Goal: Task Accomplishment & Management: Manage account settings

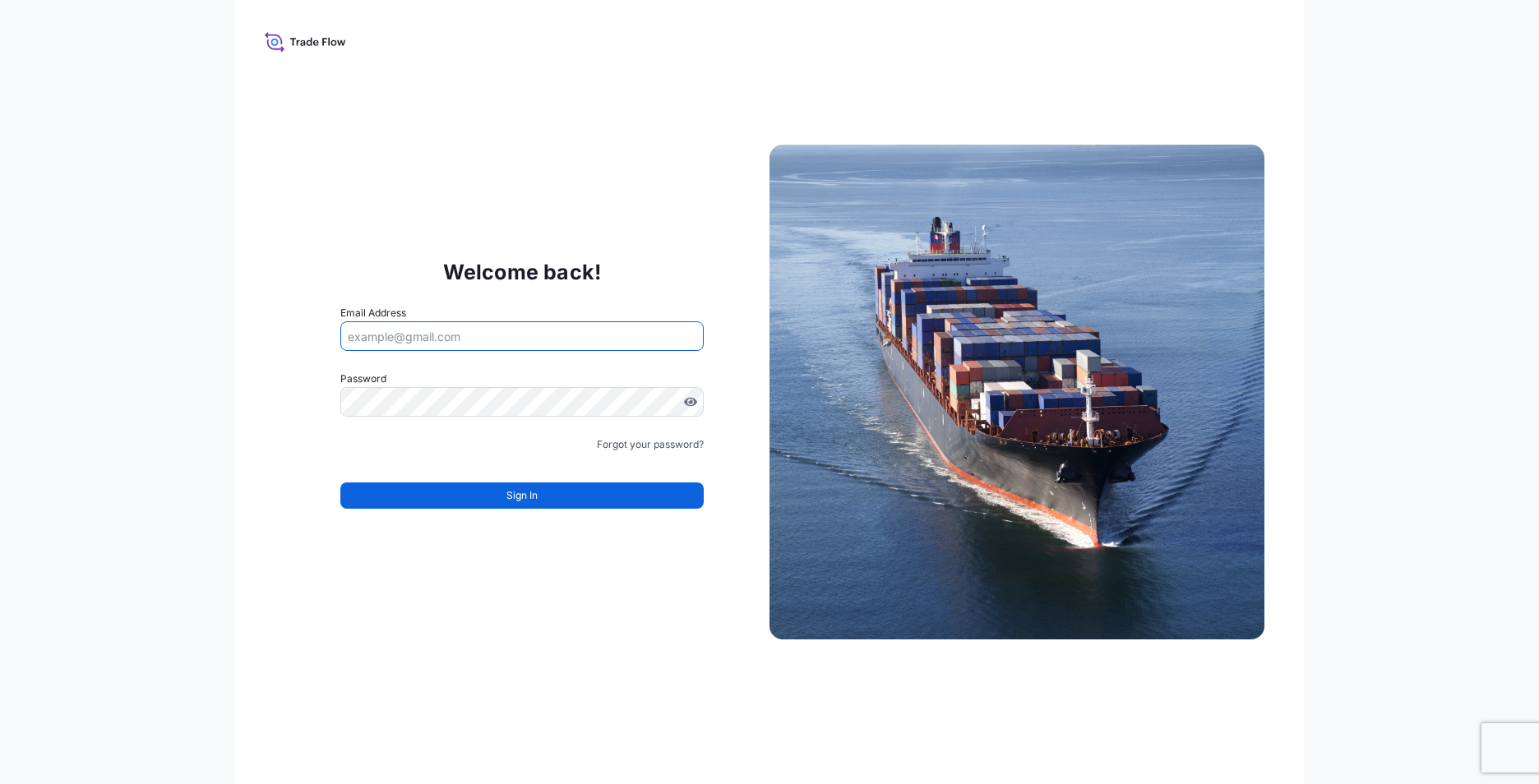
click at [428, 336] on input "Email Address" at bounding box center [522, 336] width 363 height 30
click at [390, 331] on input "Email Address" at bounding box center [522, 336] width 363 height 30
type input "[PERSON_NAME][EMAIL_ADDRESS][DOMAIN_NAME]"
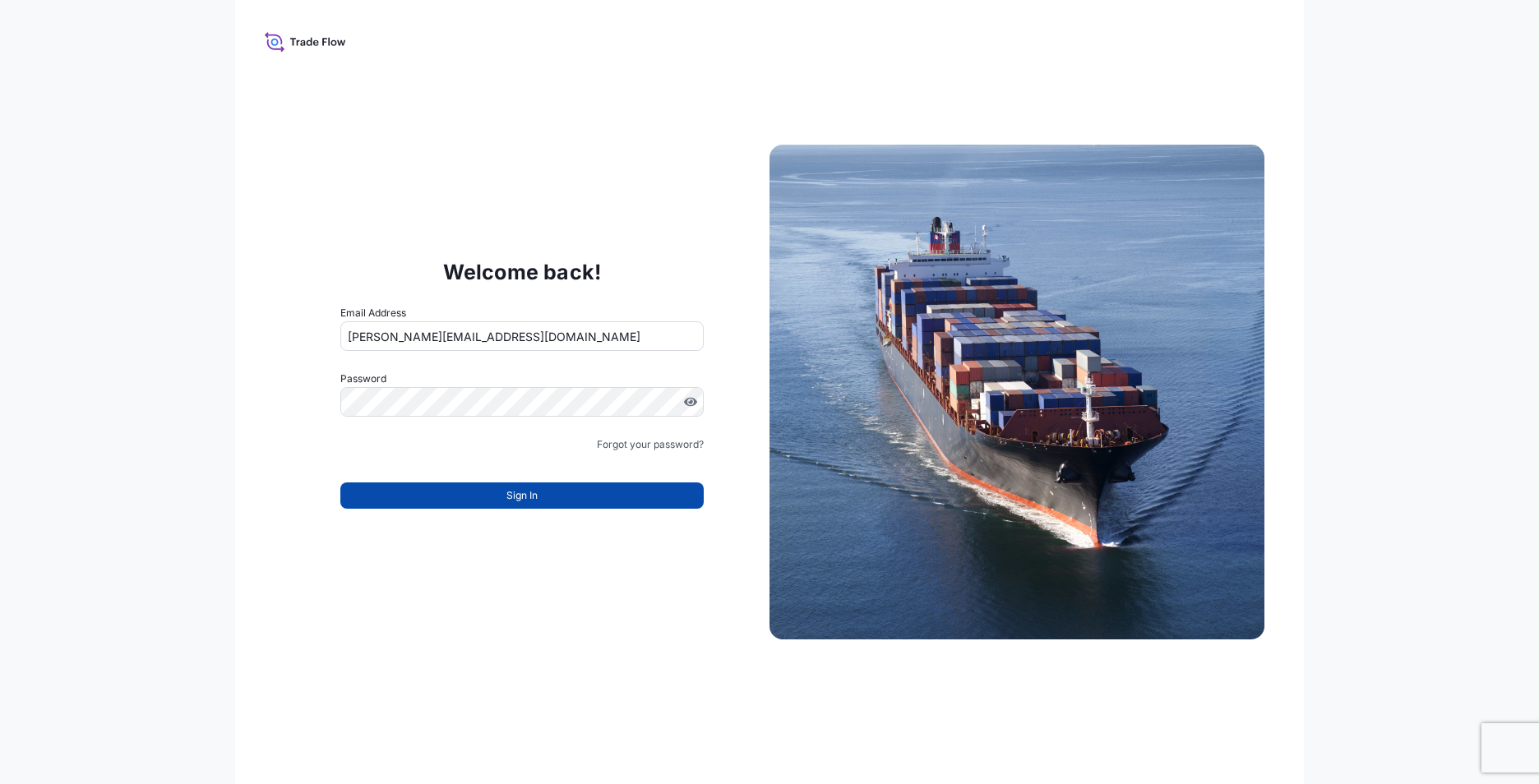
click at [455, 489] on button "Sign In" at bounding box center [522, 495] width 363 height 26
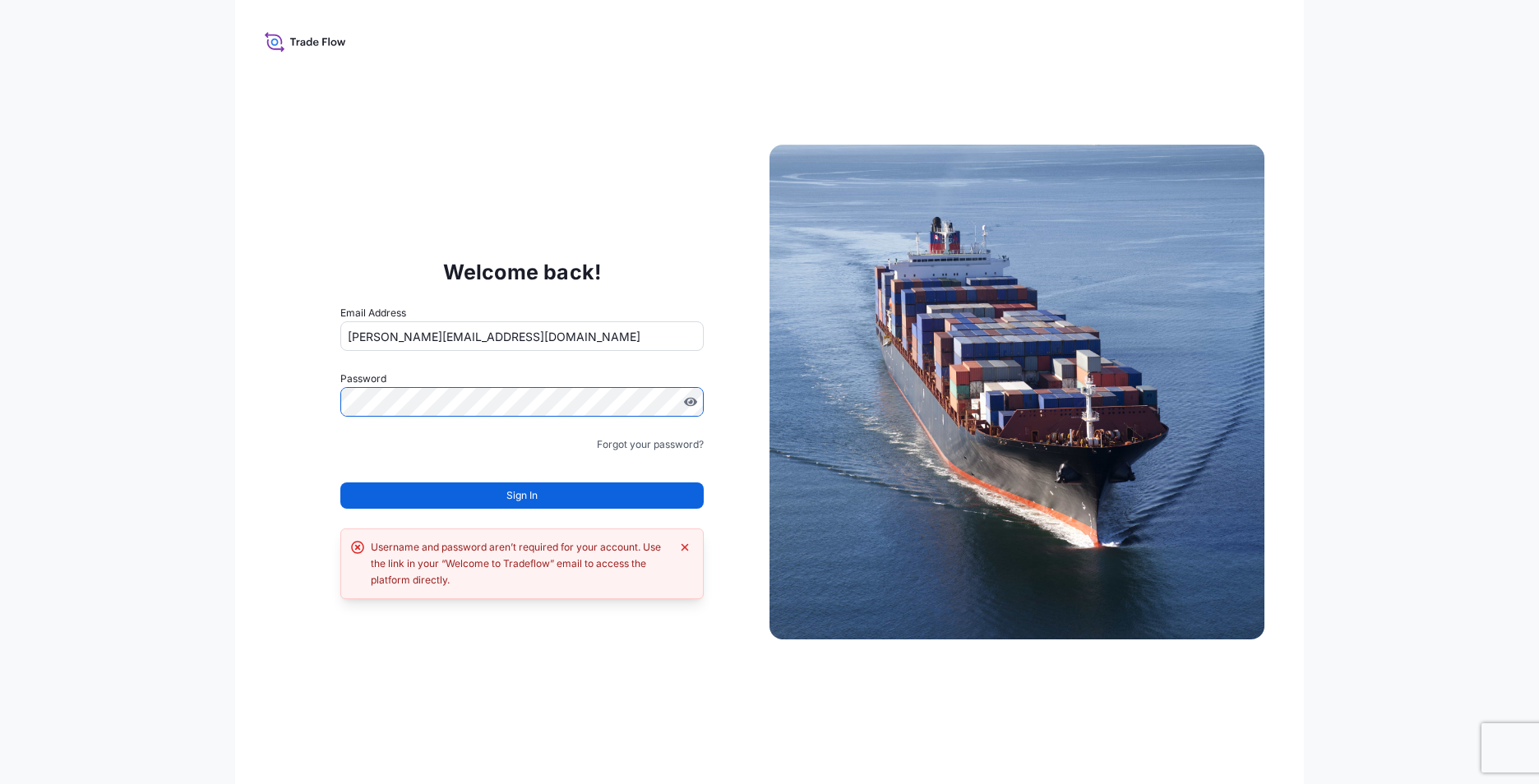
click at [125, 370] on div "Welcome back! Email Address [PERSON_NAME][EMAIL_ADDRESS][DOMAIN_NAME] Password …" at bounding box center [770, 392] width 1539 height 784
click at [662, 445] on link "Forgot your password?" at bounding box center [650, 444] width 107 height 17
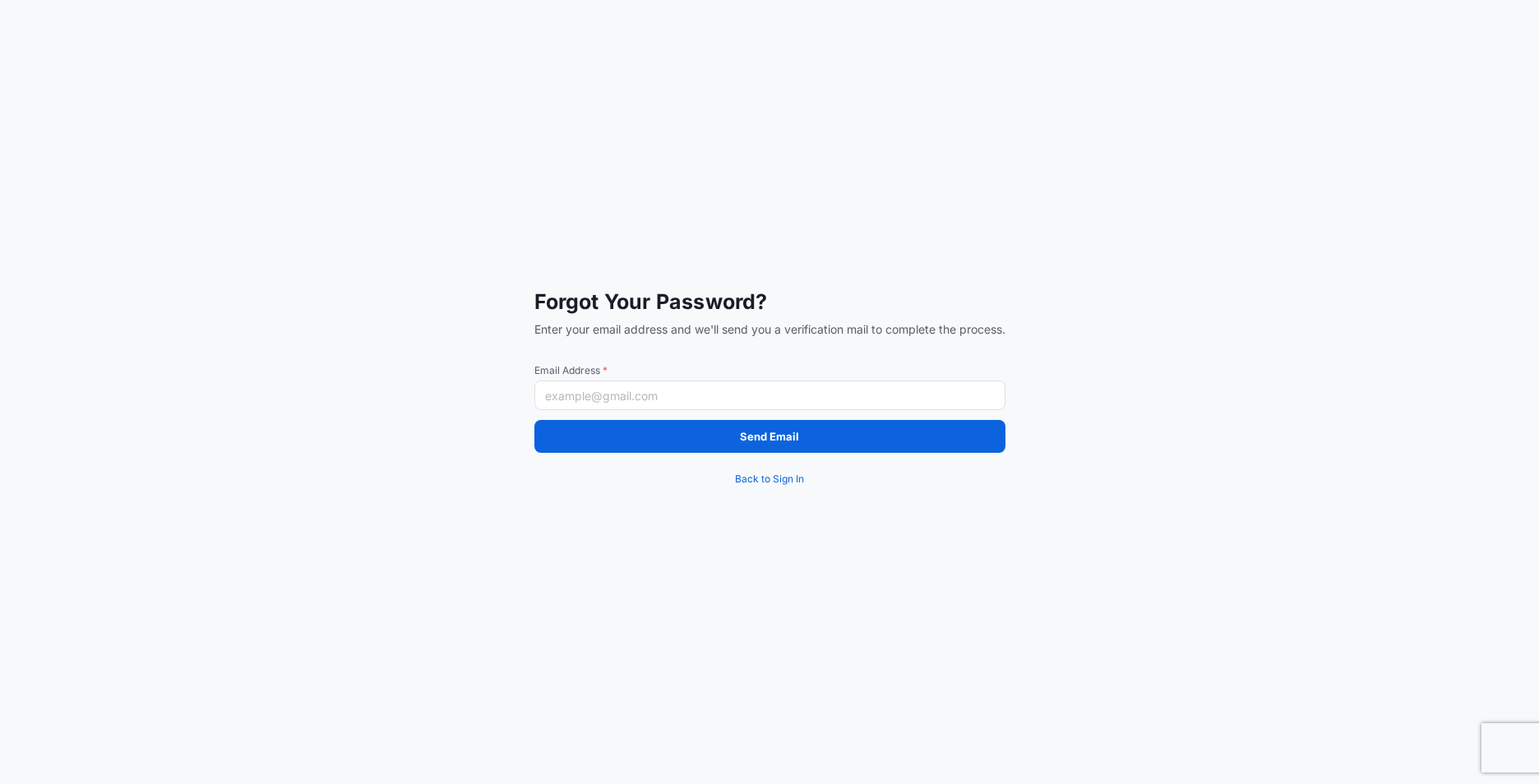
click at [607, 396] on input "Email Address *" at bounding box center [770, 396] width 471 height 30
type input "[PERSON_NAME][EMAIL_ADDRESS][DOMAIN_NAME]"
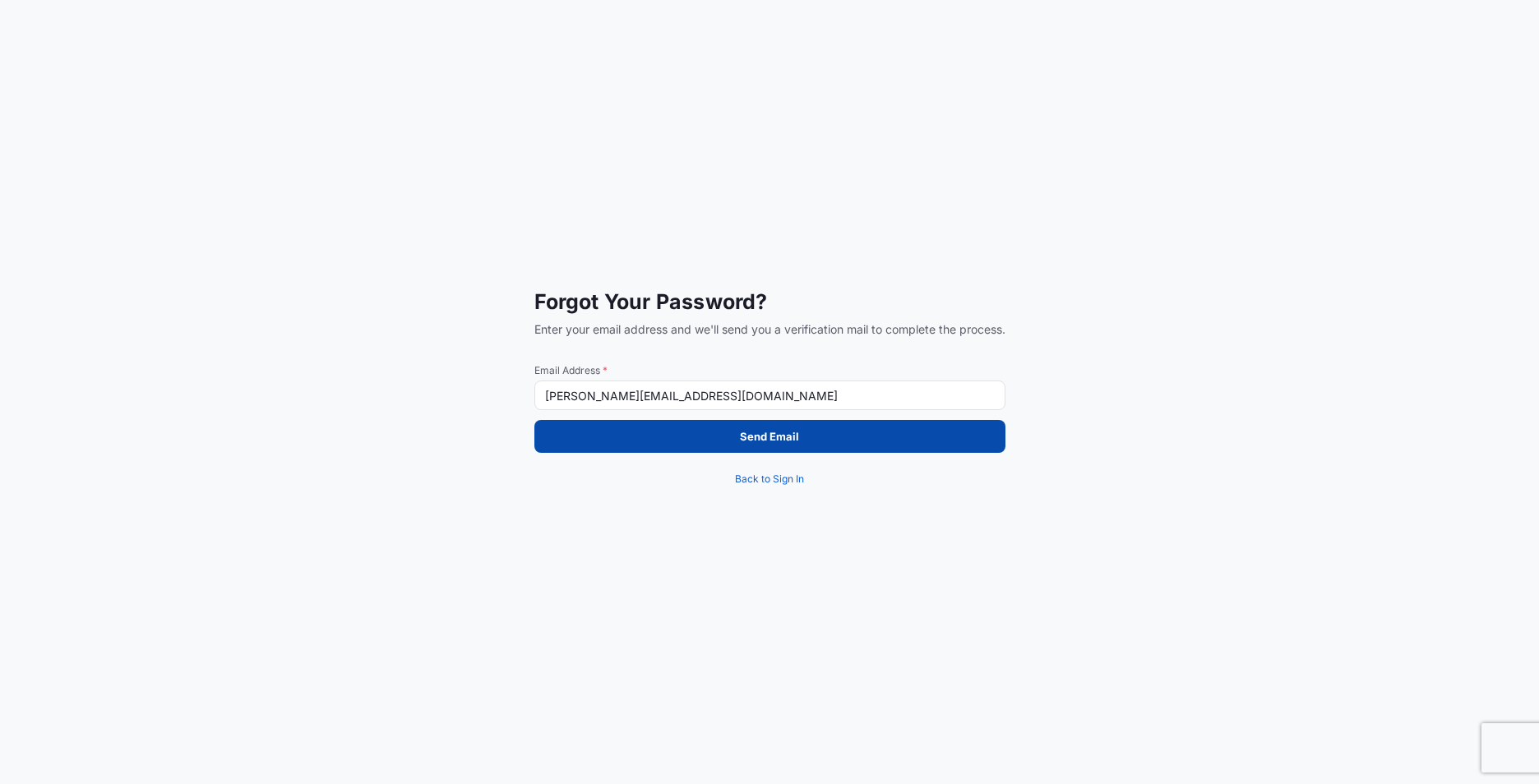
click at [730, 440] on button "Send Email" at bounding box center [770, 436] width 471 height 32
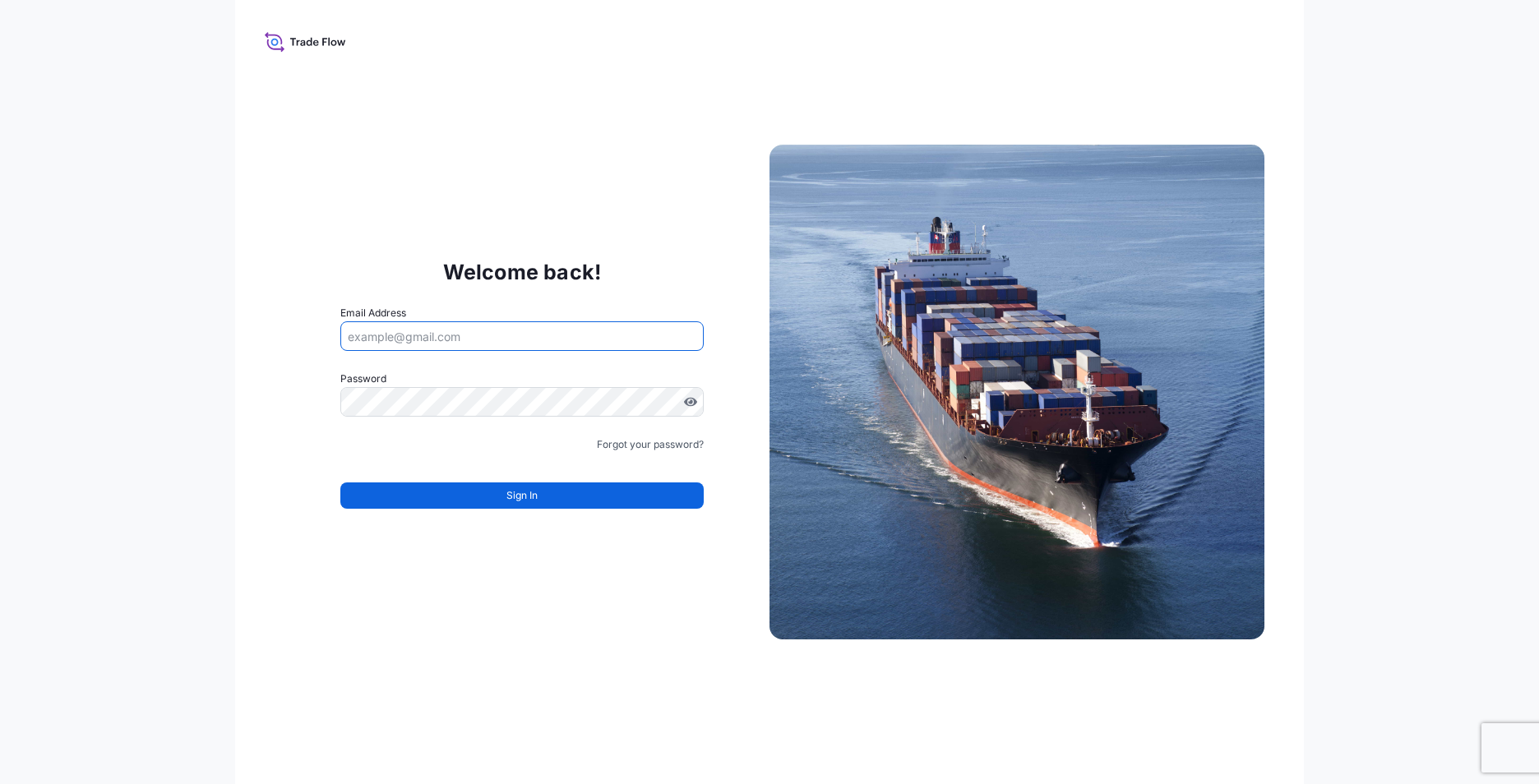
click at [494, 329] on input "Email Address" at bounding box center [522, 336] width 363 height 30
type input "[PERSON_NAME][EMAIL_ADDRESS][DOMAIN_NAME]"
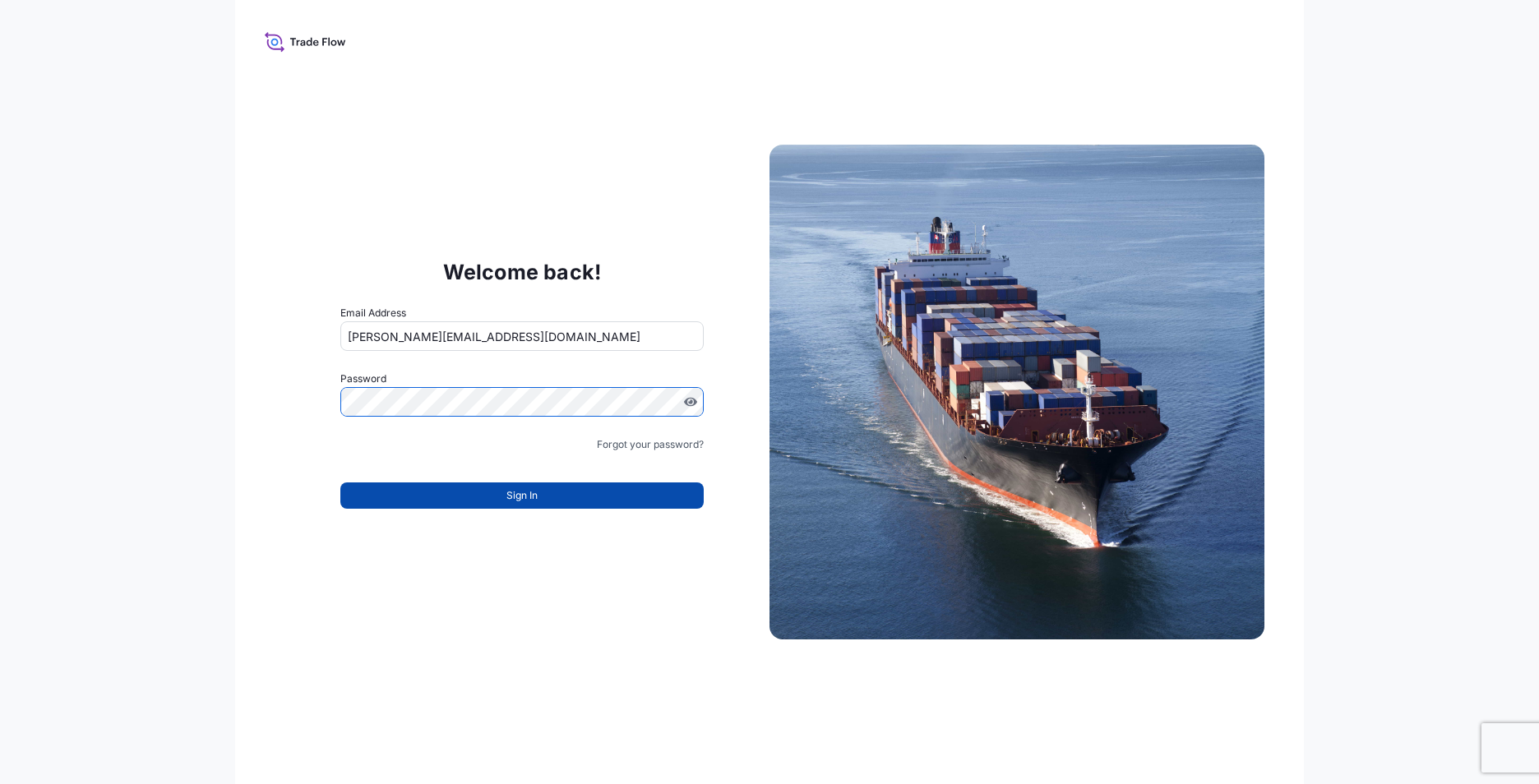
click at [489, 500] on button "Sign In" at bounding box center [522, 495] width 363 height 26
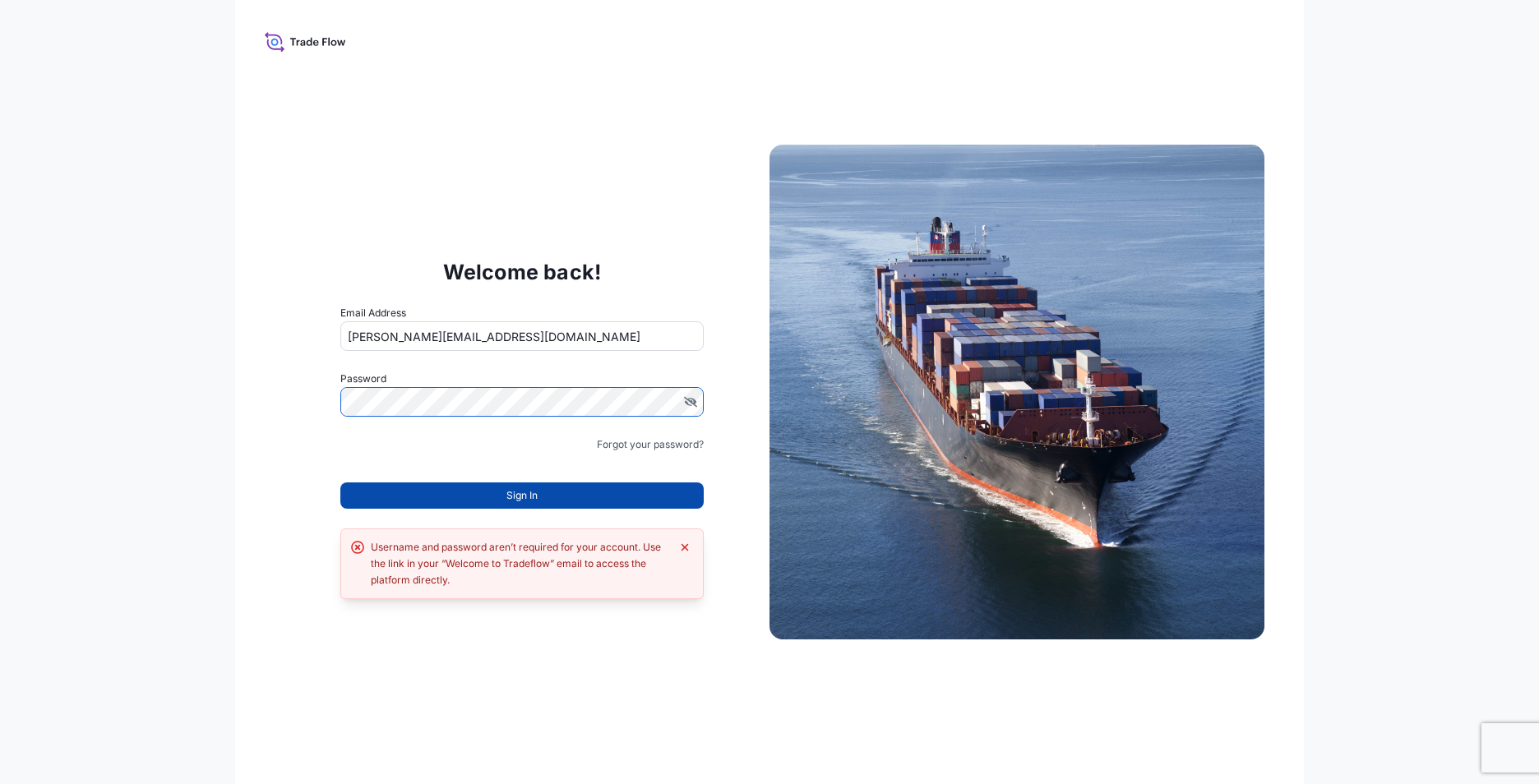
click at [603, 495] on button "Sign In" at bounding box center [522, 495] width 363 height 26
click at [432, 496] on button "Sign In" at bounding box center [522, 495] width 363 height 26
click at [540, 488] on button "Sign In" at bounding box center [522, 495] width 363 height 26
click at [682, 547] on icon "Dismiss error" at bounding box center [684, 546] width 13 height 13
